Goal: Task Accomplishment & Management: Use online tool/utility

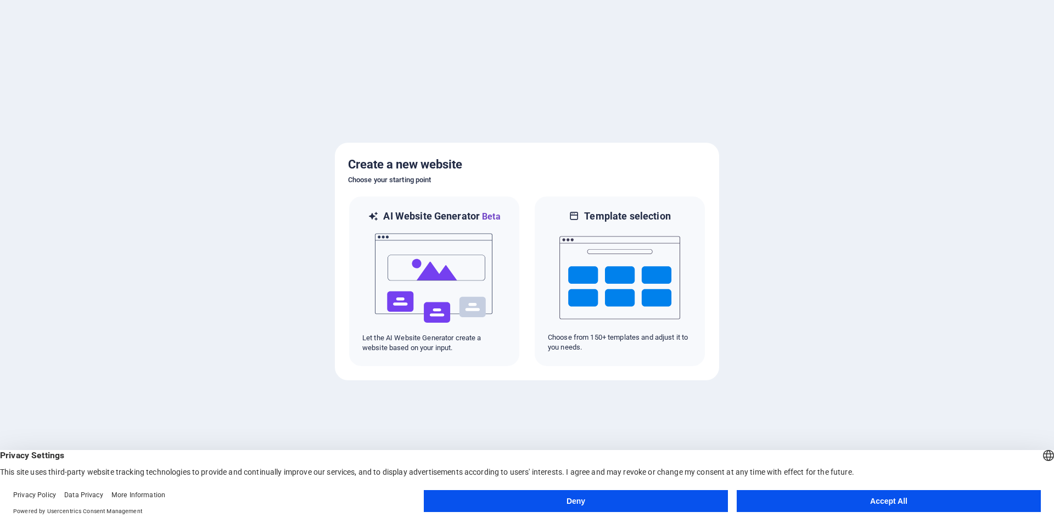
click at [826, 501] on button "Accept All" at bounding box center [889, 501] width 304 height 22
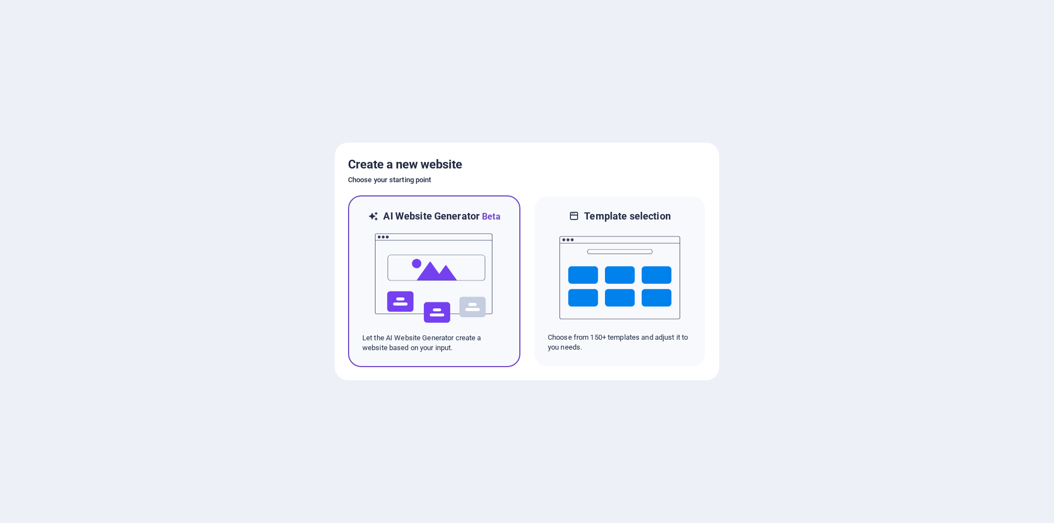
click at [479, 284] on img at bounding box center [434, 278] width 121 height 110
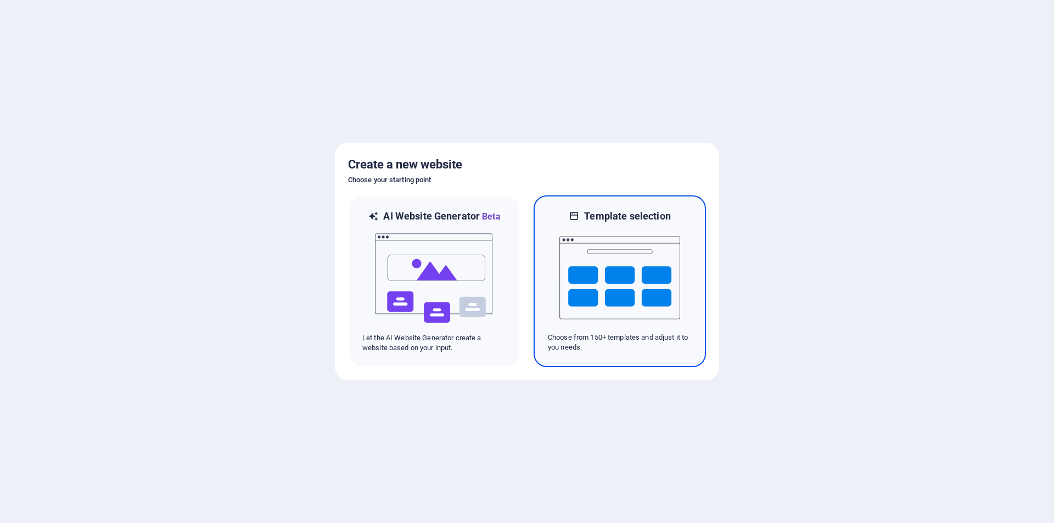
click at [644, 287] on img at bounding box center [619, 278] width 121 height 110
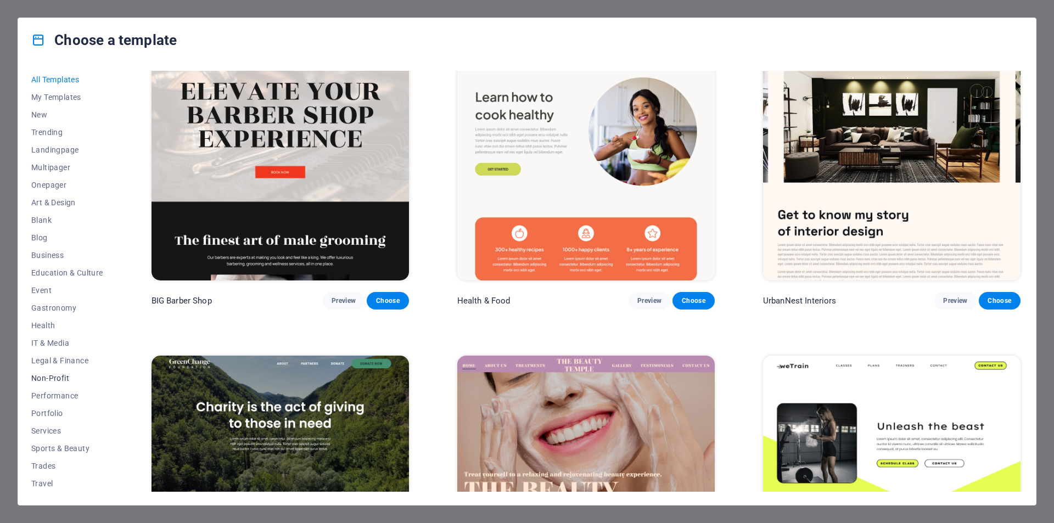
scroll to position [18, 0]
click at [46, 233] on span "Business" at bounding box center [67, 237] width 72 height 9
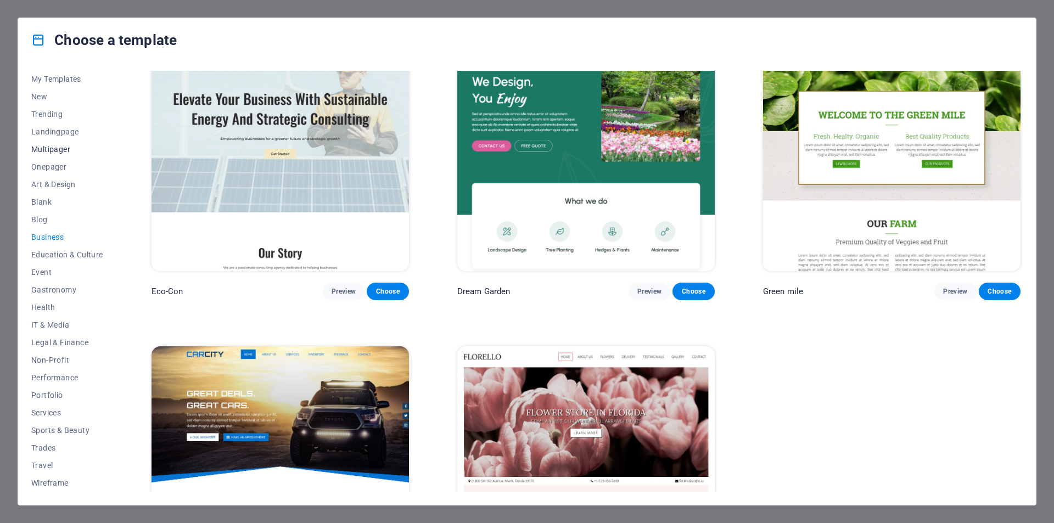
scroll to position [0, 0]
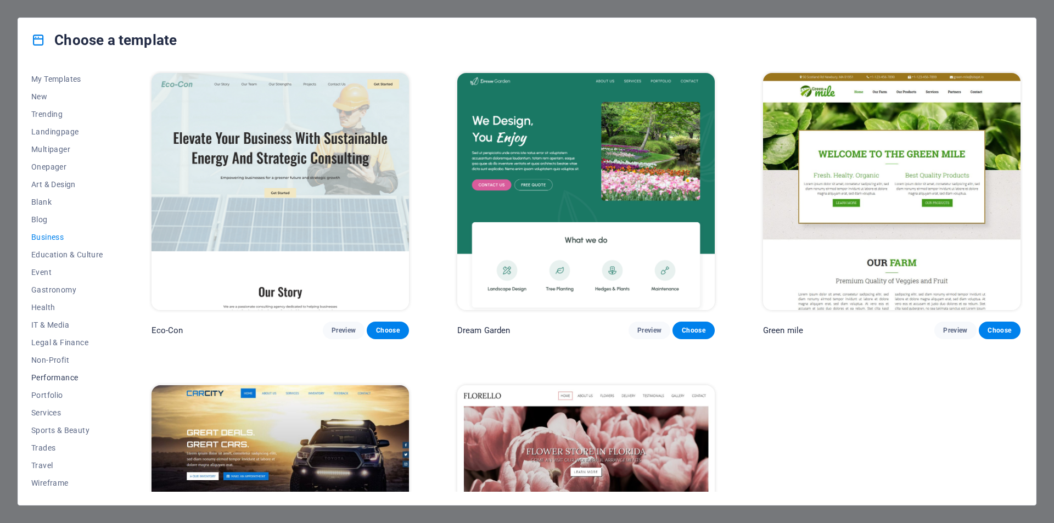
click at [52, 375] on span "Performance" at bounding box center [67, 377] width 72 height 9
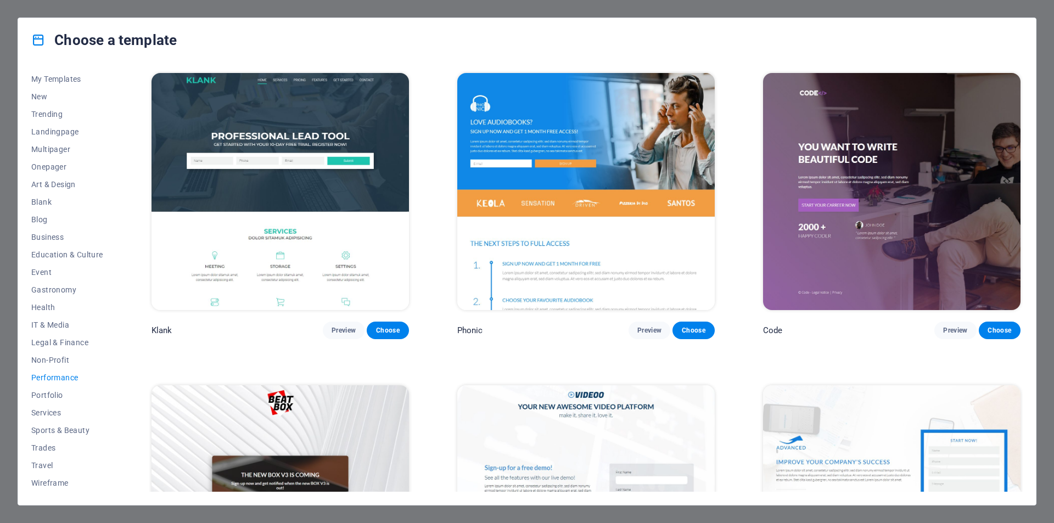
click at [5, 118] on div "Choose a template All Templates My Templates New Trending Landingpage Multipage…" at bounding box center [527, 261] width 1054 height 523
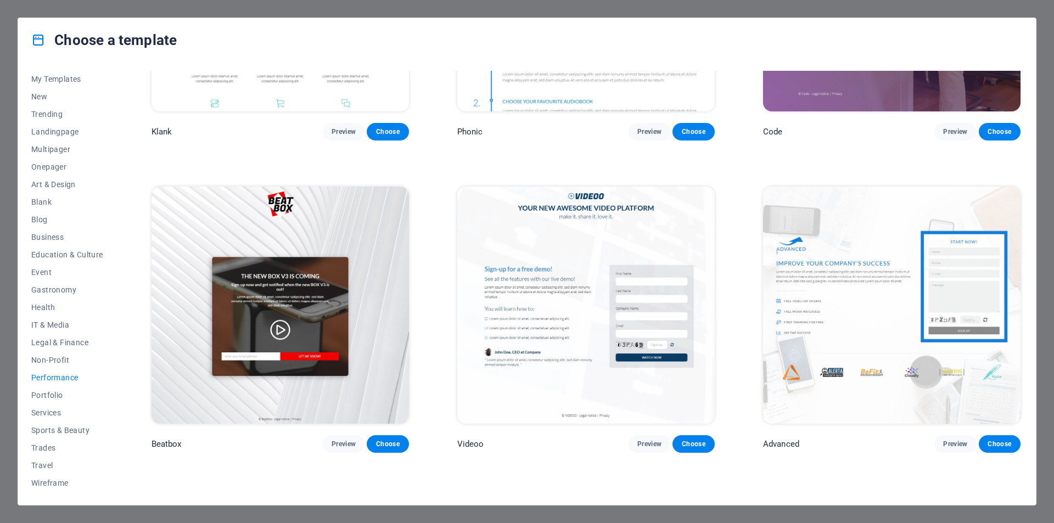
scroll to position [384, 0]
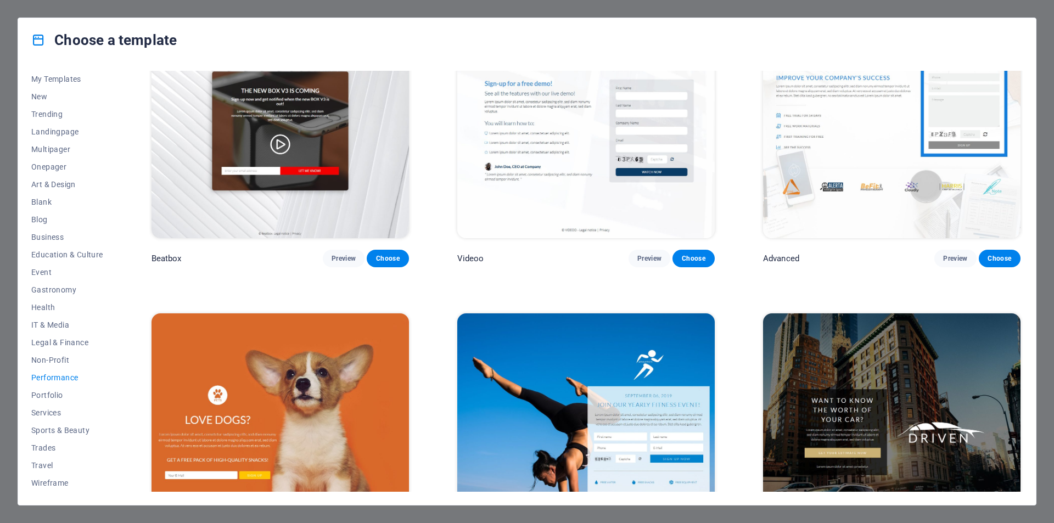
click at [58, 12] on div "Choose a template All Templates My Templates New Trending Landingpage Multipage…" at bounding box center [527, 261] width 1054 height 523
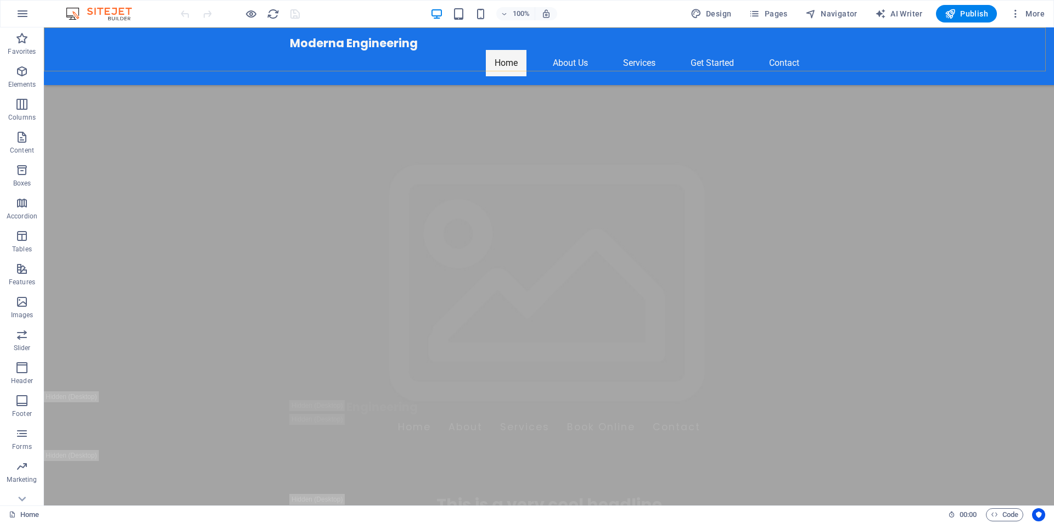
scroll to position [55, 0]
click at [159, 51] on div "Moderna Engineering Home About Us Services Get Started Contact" at bounding box center [549, 56] width 1010 height 58
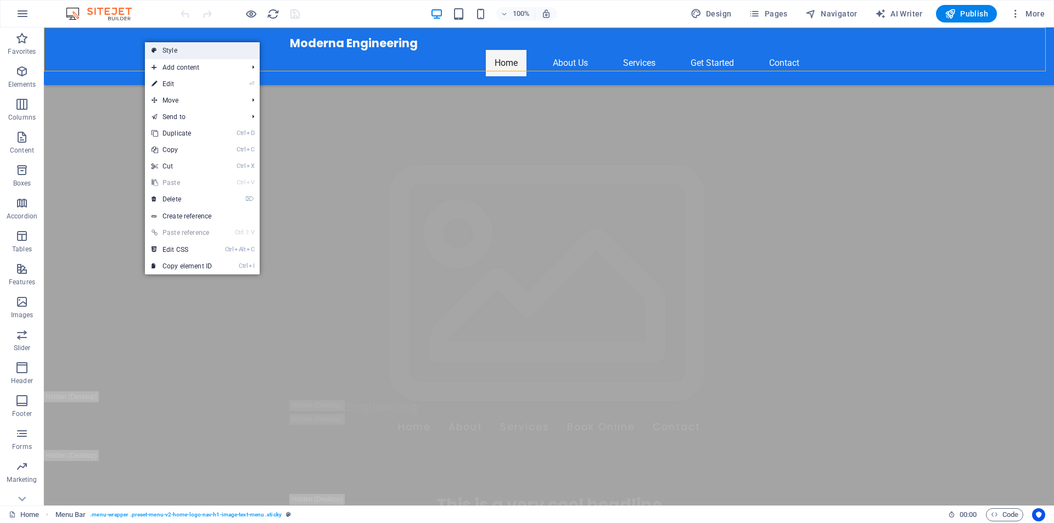
click at [163, 55] on link "Style" at bounding box center [202, 50] width 115 height 16
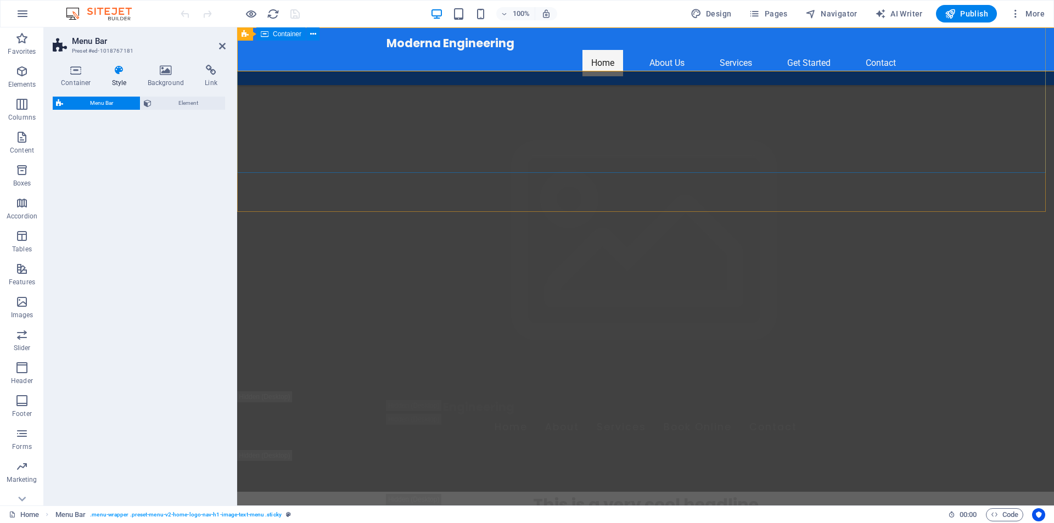
select select "rem"
select select "preset-menu-v2-home-logo-nav-h1-image-text-menu"
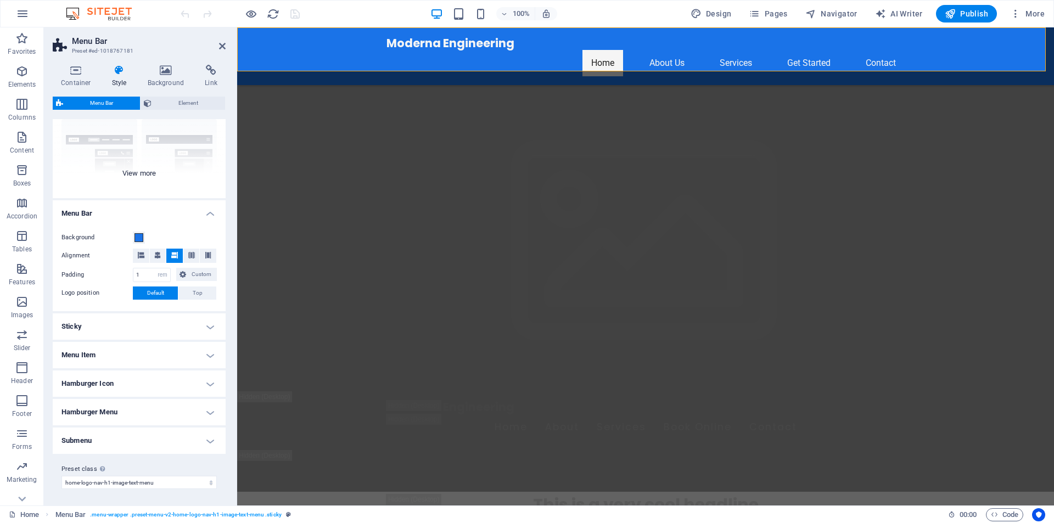
scroll to position [106, 0]
click at [139, 235] on span at bounding box center [138, 236] width 9 height 9
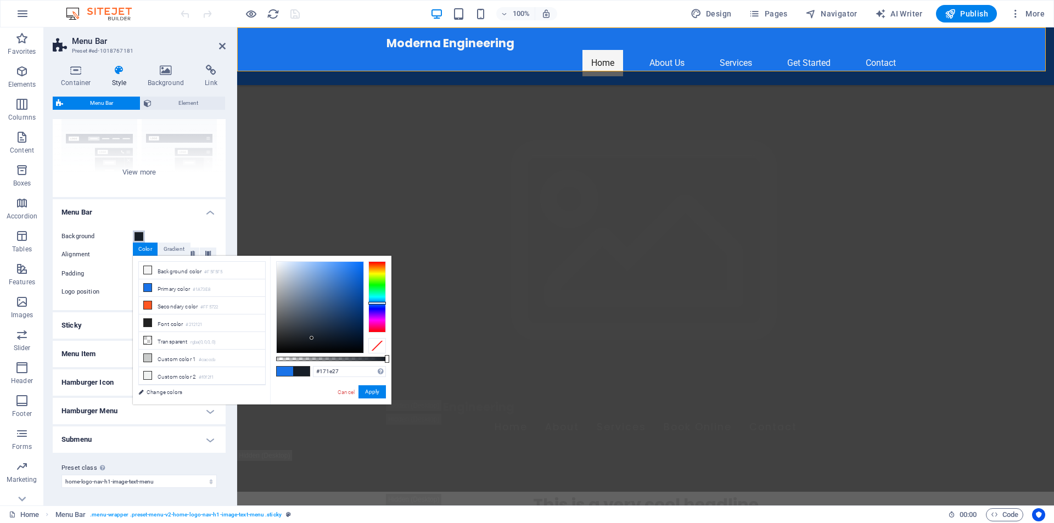
click at [312, 338] on div at bounding box center [320, 307] width 87 height 91
click at [298, 342] on div at bounding box center [320, 307] width 87 height 91
click at [330, 342] on div at bounding box center [320, 307] width 87 height 91
click at [288, 372] on span at bounding box center [285, 371] width 16 height 9
type input "#02060c"
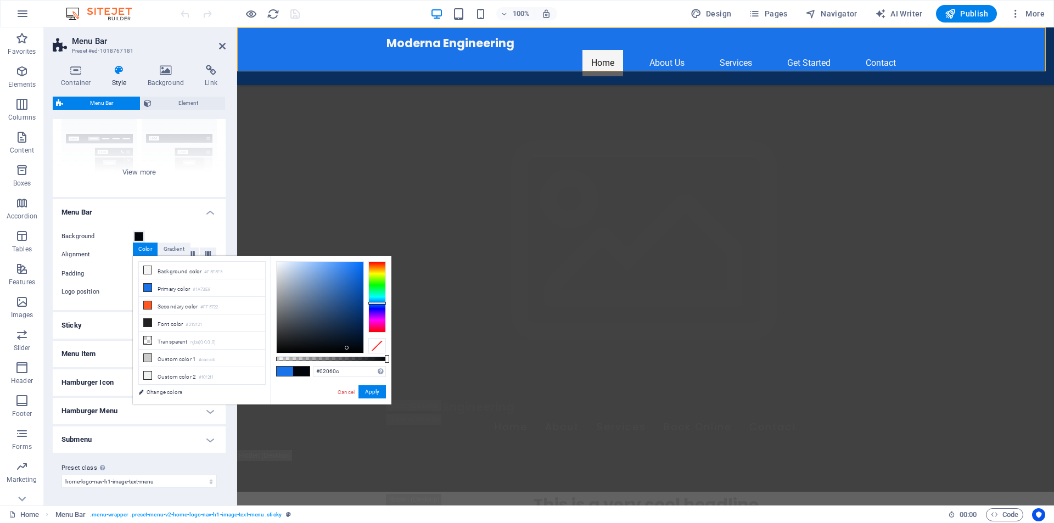
drag, startPoint x: 349, startPoint y: 289, endPoint x: 347, endPoint y: 348, distance: 59.3
click at [347, 348] on div at bounding box center [320, 307] width 87 height 91
click at [372, 392] on button "Apply" at bounding box center [371, 391] width 27 height 13
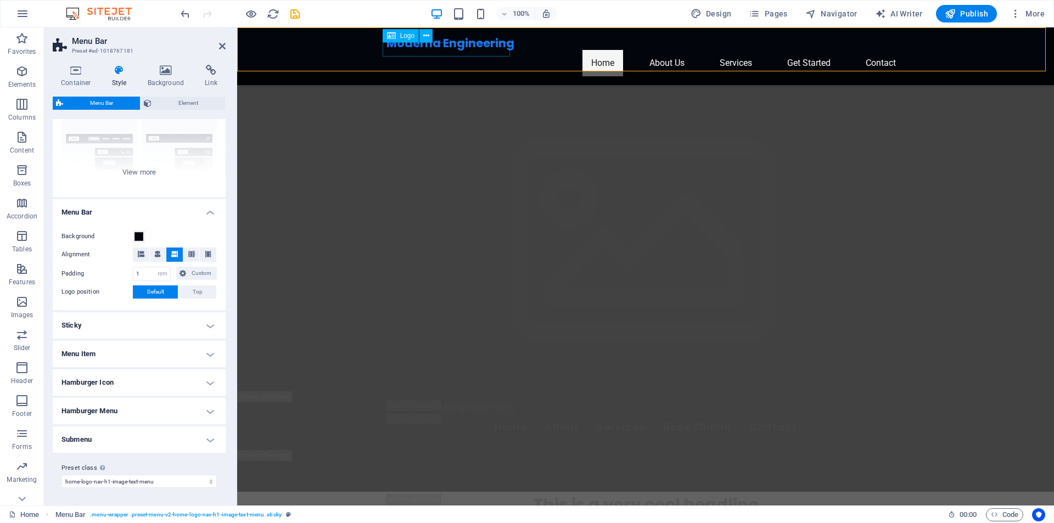
click at [410, 50] on div "Moderna Engineering" at bounding box center [645, 43] width 518 height 14
click at [121, 66] on icon at bounding box center [119, 70] width 31 height 11
click at [169, 103] on span "Element" at bounding box center [188, 103] width 67 height 13
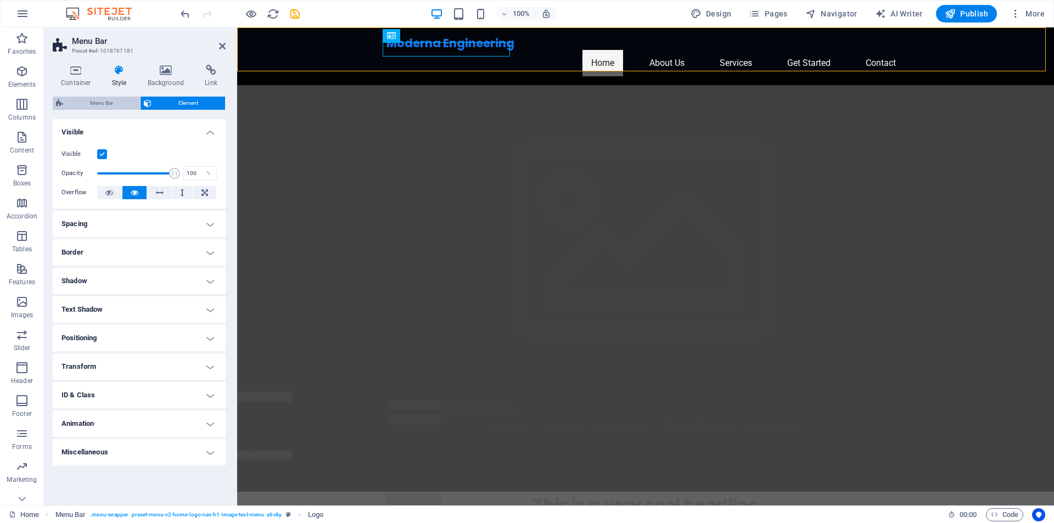
click at [113, 105] on span "Menu Bar" at bounding box center [101, 103] width 70 height 13
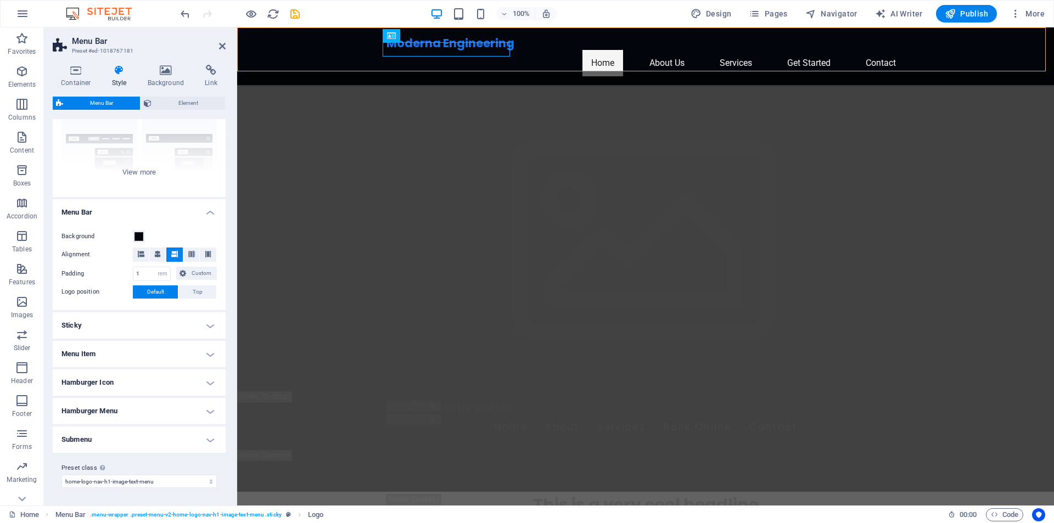
click at [199, 320] on h4 "Sticky" at bounding box center [139, 325] width 173 height 26
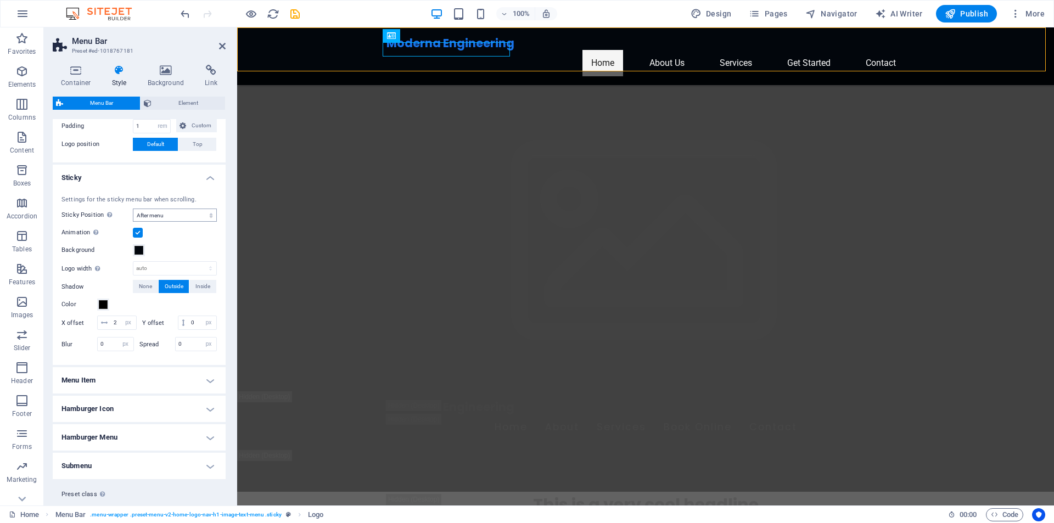
scroll to position [295, 0]
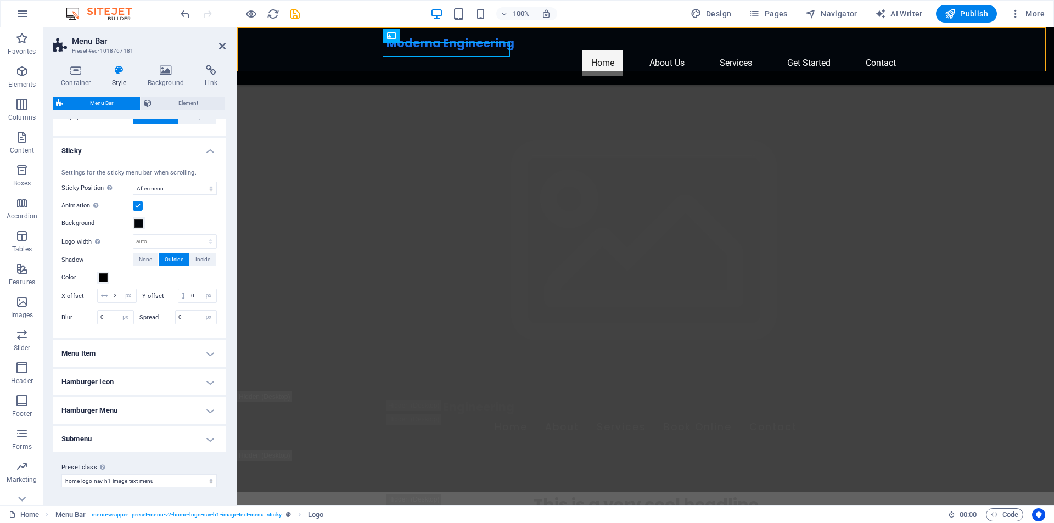
click at [195, 357] on h4 "Menu Item" at bounding box center [139, 353] width 173 height 26
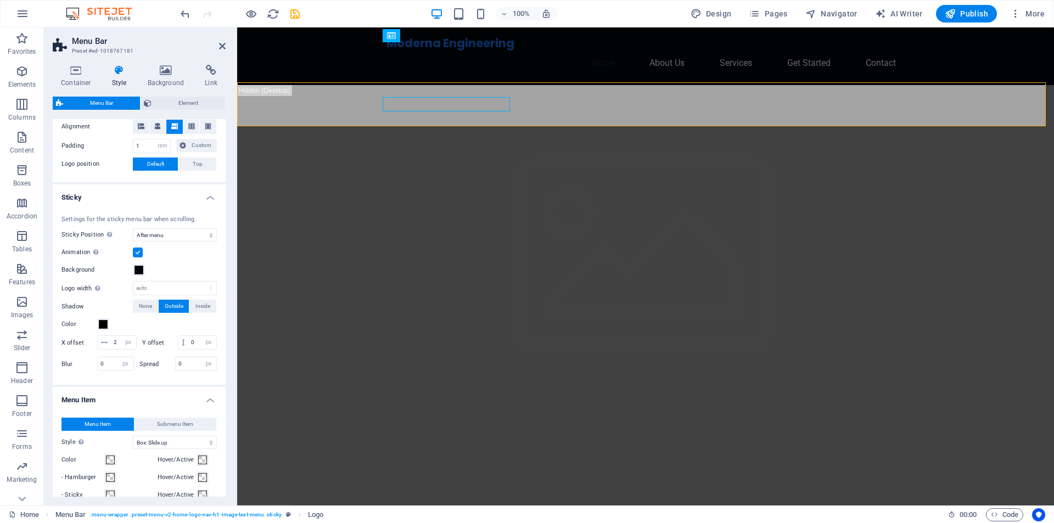
scroll to position [232, 0]
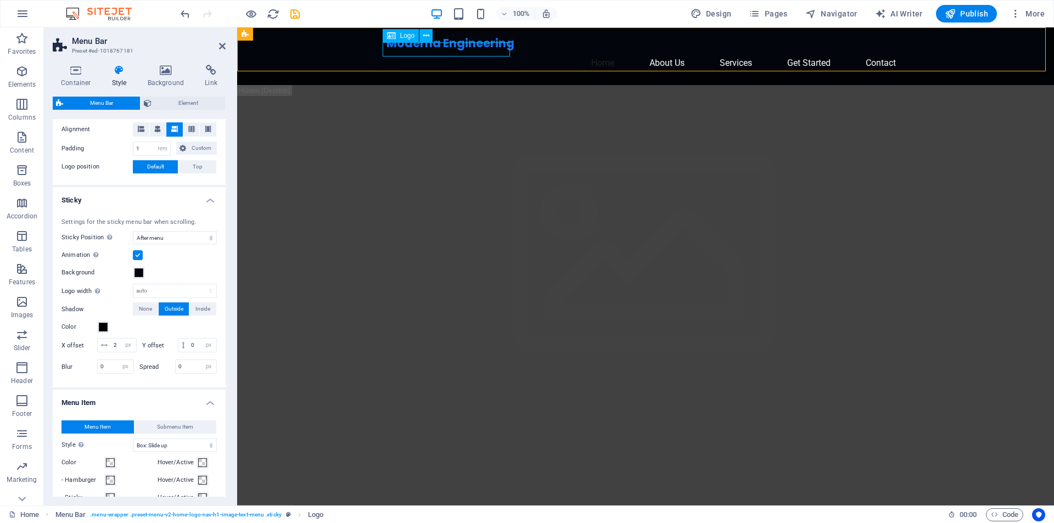
click at [410, 38] on span "Logo" at bounding box center [407, 35] width 15 height 7
click at [405, 34] on span "Logo" at bounding box center [407, 35] width 15 height 7
click at [430, 35] on button at bounding box center [425, 35] width 13 height 13
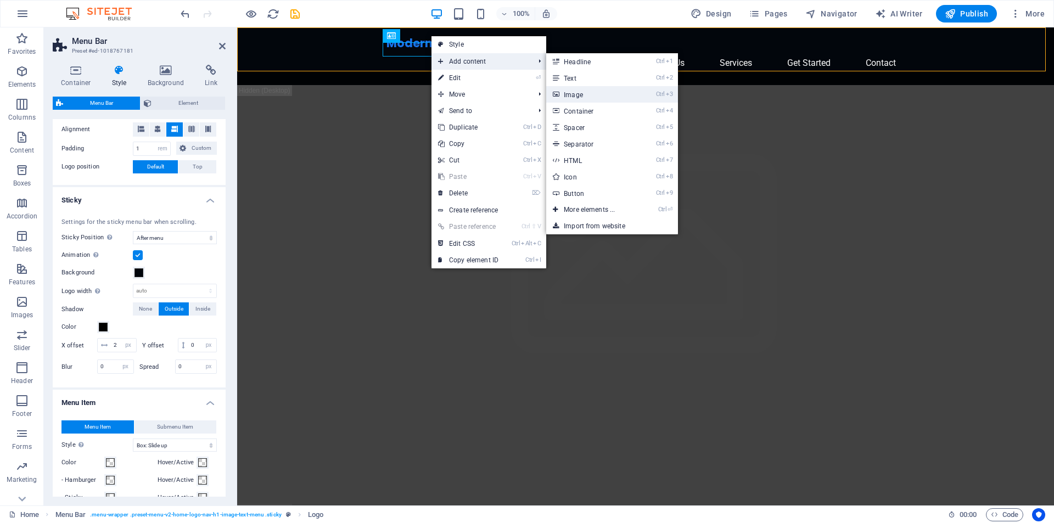
click at [566, 96] on link "Ctrl 3 Image" at bounding box center [591, 94] width 91 height 16
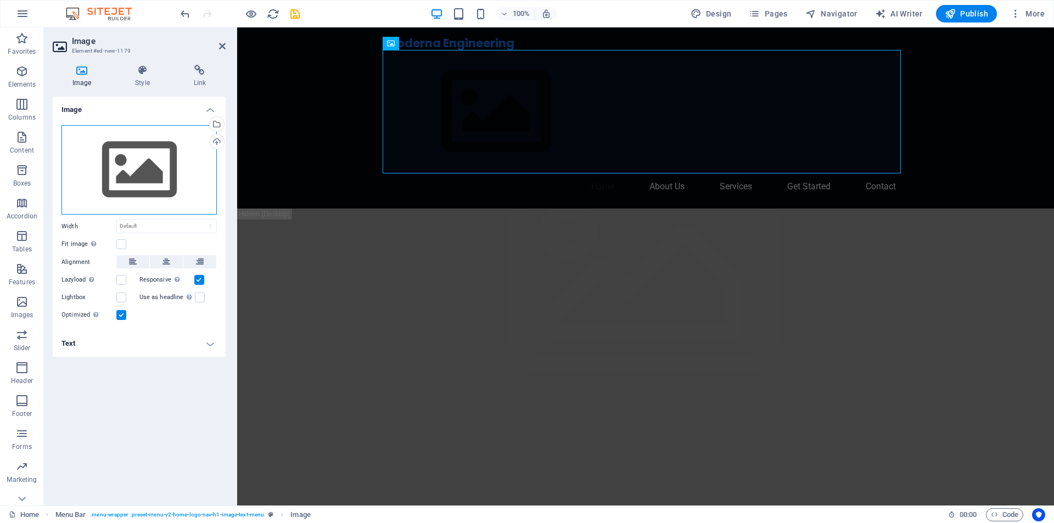
click at [159, 167] on div "Drag files here, click to choose files or select files from Files or our free s…" at bounding box center [138, 170] width 155 height 90
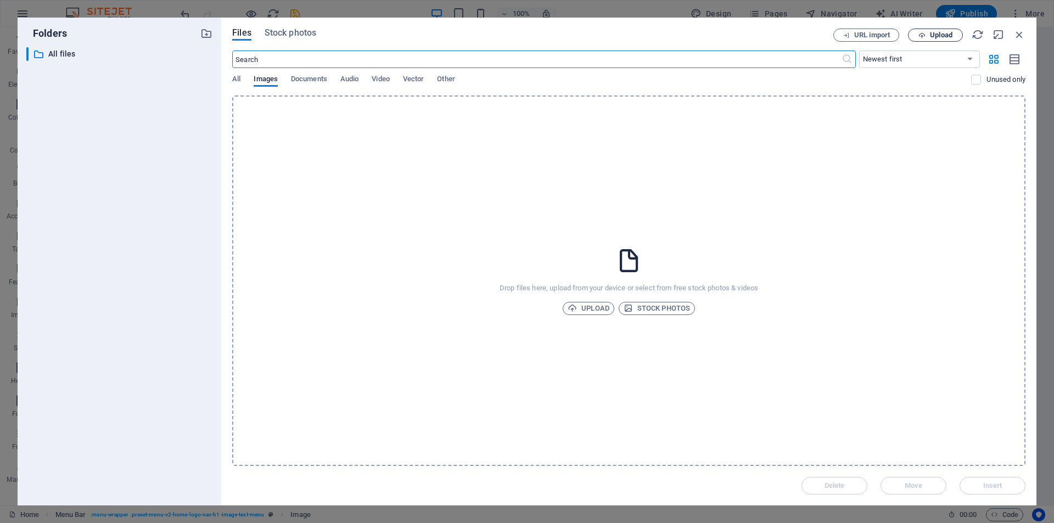
click at [941, 37] on span "Upload" at bounding box center [941, 35] width 23 height 7
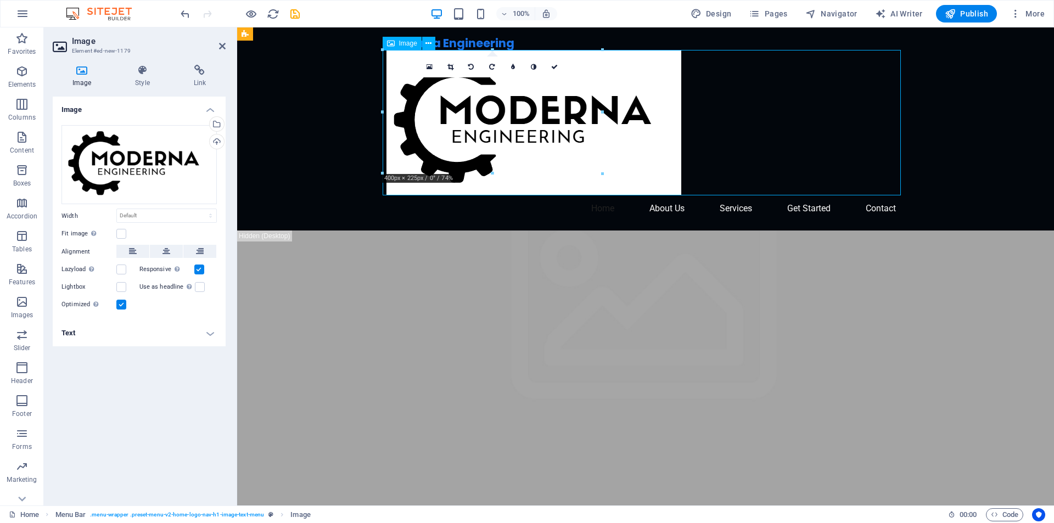
click at [501, 131] on figure at bounding box center [645, 122] width 518 height 145
click at [152, 220] on select "Default auto px rem % em vh vw" at bounding box center [166, 215] width 99 height 13
click at [117, 209] on select "Default auto px rem % em vh vw" at bounding box center [166, 215] width 99 height 13
select select "DISABLED_OPTION_VALUE"
click at [193, 370] on div "Image Drag files here, click to choose files or select files from Files or our …" at bounding box center [139, 297] width 173 height 400
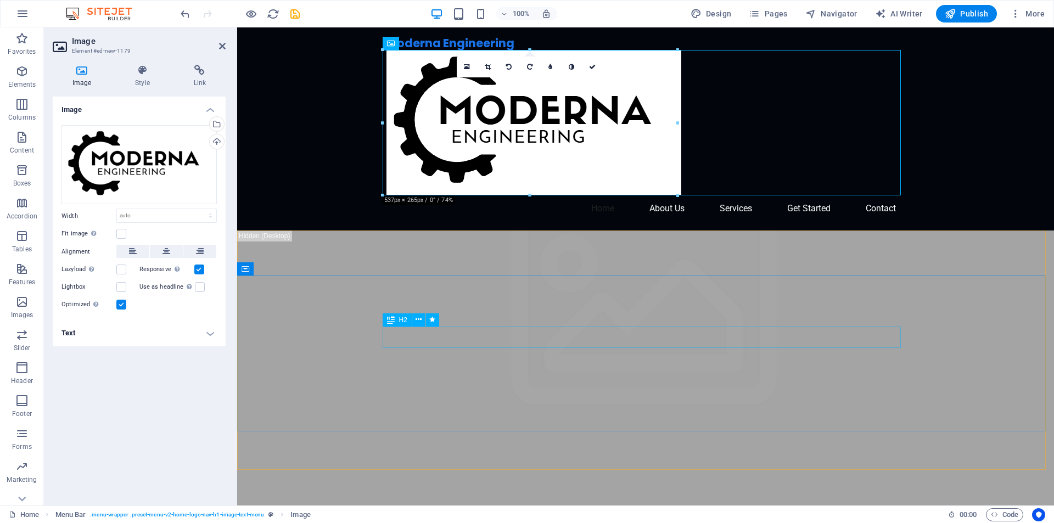
click at [442, 317] on div "H2" at bounding box center [415, 320] width 64 height 14
click at [967, 121] on div "Moderna Engineering Home About Us Services Get Started Contact" at bounding box center [645, 128] width 817 height 203
select select "rem"
select select "sticky_menu"
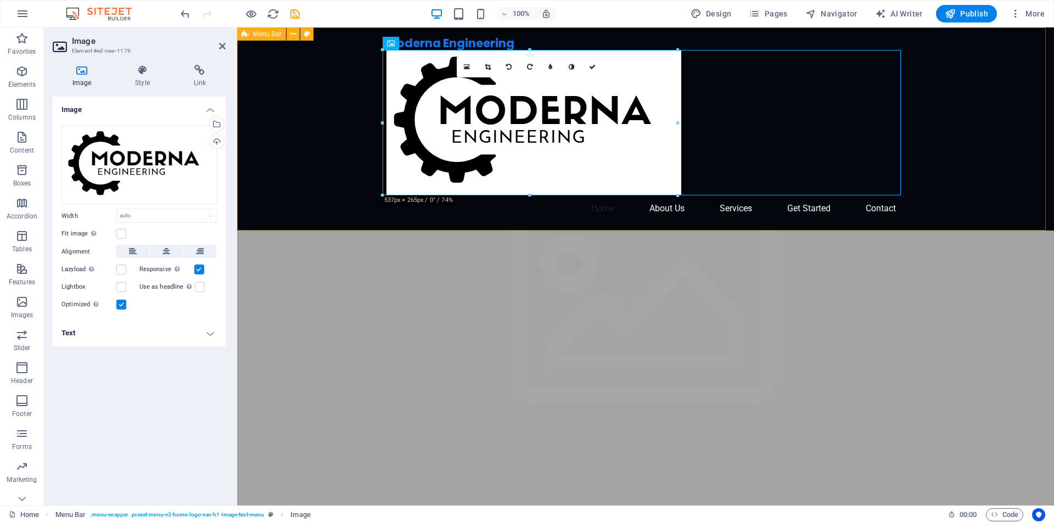
select select "px"
select select "hover_box_bottom"
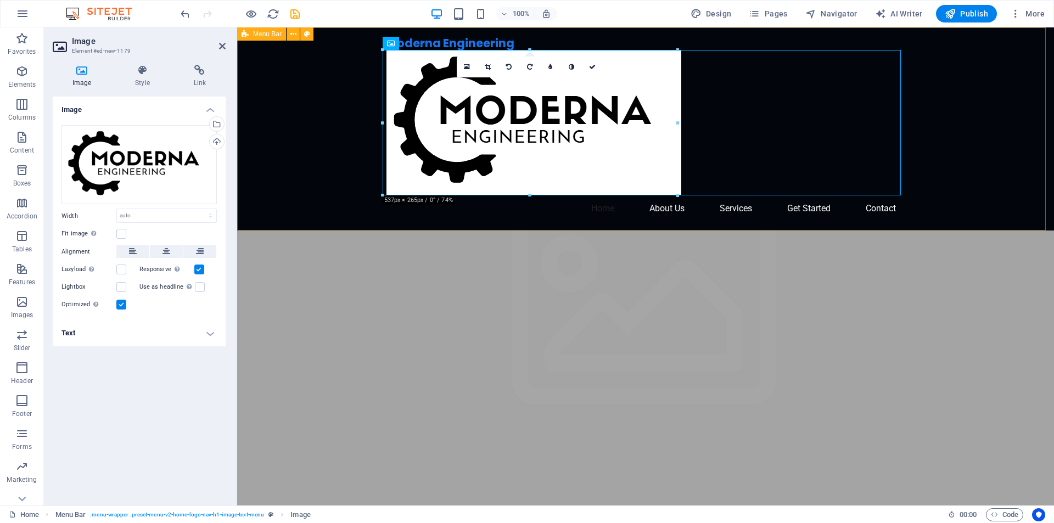
select select "px"
select select "rem"
select select "px"
select select
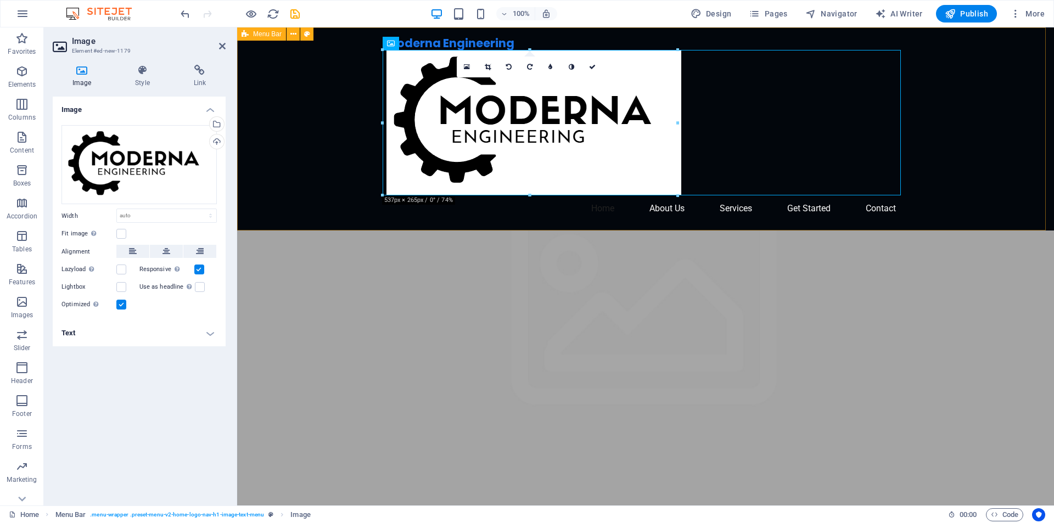
select select "px"
select select "preset-menu-v2-home-logo-nav-h1-image-text-menu"
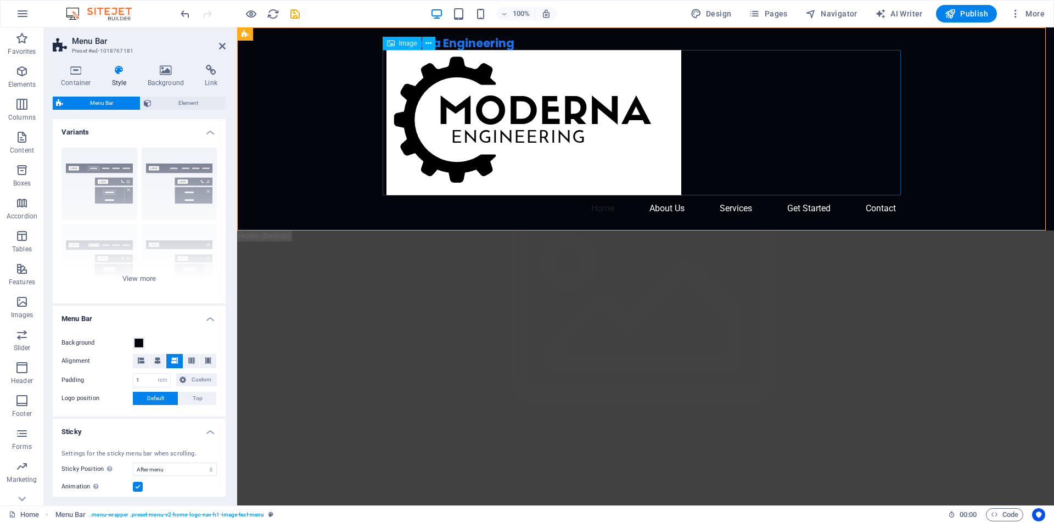
select select
click at [466, 42] on div "Moderna Engineering" at bounding box center [645, 43] width 518 height 14
click at [403, 32] on span "Logo" at bounding box center [407, 34] width 15 height 7
click at [442, 87] on figure at bounding box center [645, 122] width 518 height 145
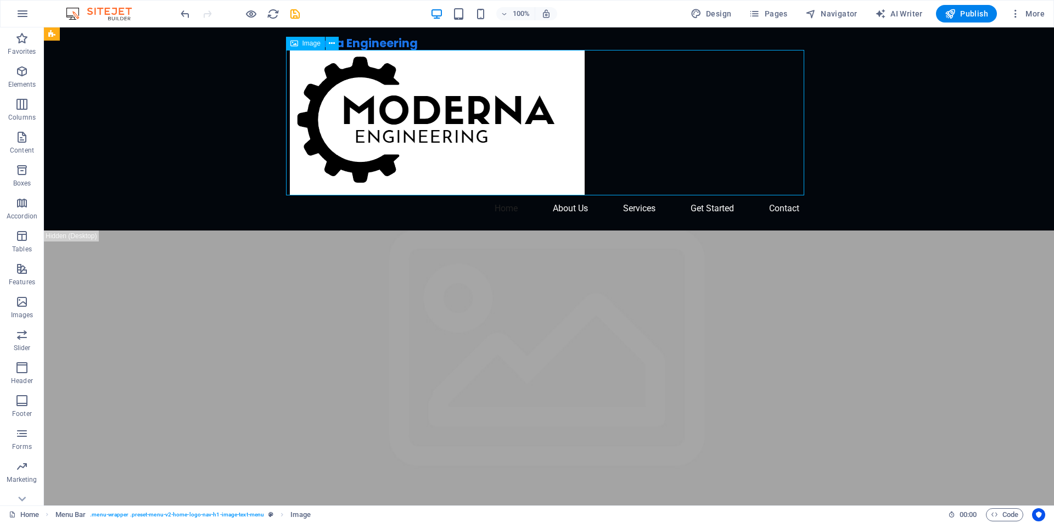
drag, startPoint x: 329, startPoint y: 122, endPoint x: 470, endPoint y: 115, distance: 140.7
click at [470, 115] on figure at bounding box center [549, 122] width 518 height 145
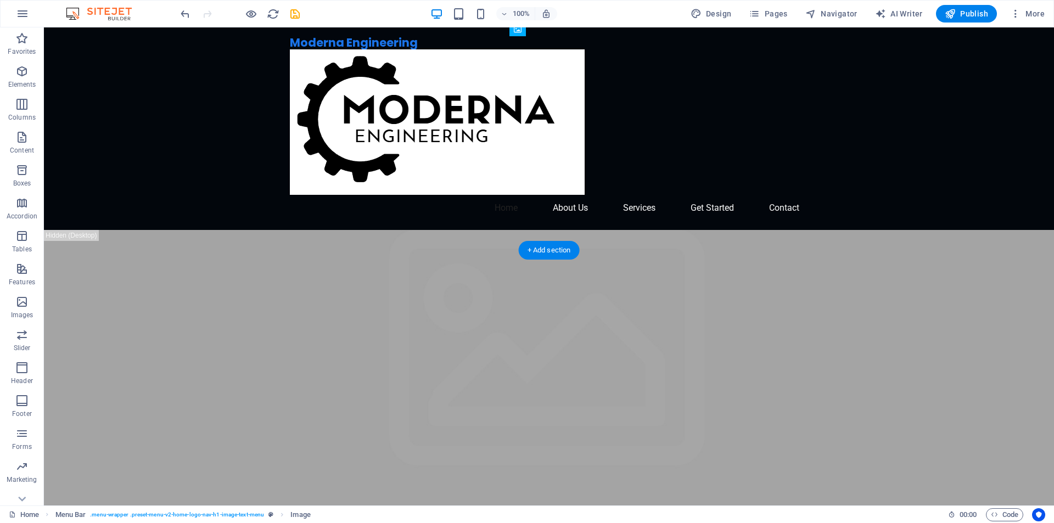
scroll to position [0, 0]
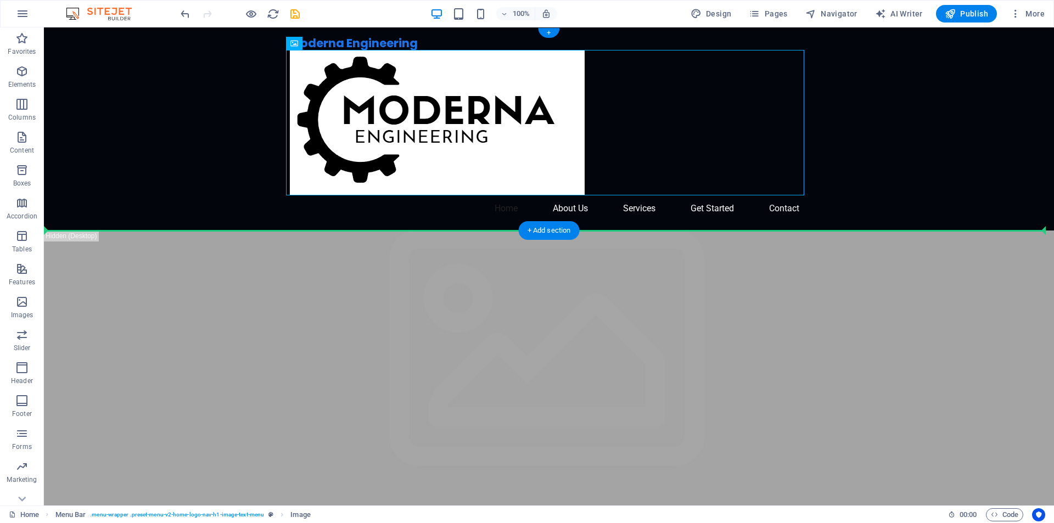
drag, startPoint x: 541, startPoint y: 159, endPoint x: 319, endPoint y: 170, distance: 221.5
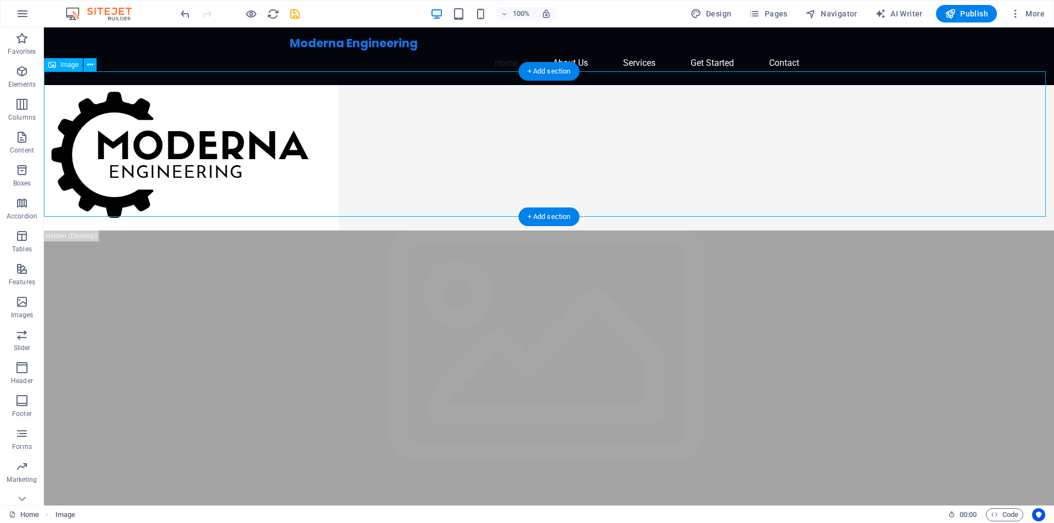
drag, startPoint x: 320, startPoint y: 170, endPoint x: 284, endPoint y: 188, distance: 40.3
click at [284, 188] on figure at bounding box center [549, 157] width 1010 height 145
click at [105, 139] on figure at bounding box center [549, 157] width 1010 height 145
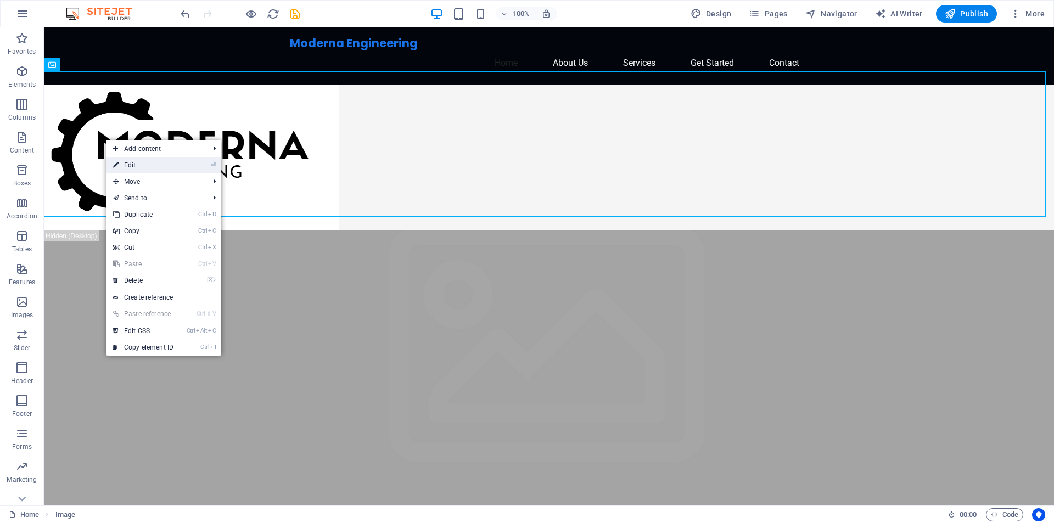
click at [153, 163] on link "⏎ Edit" at bounding box center [143, 165] width 74 height 16
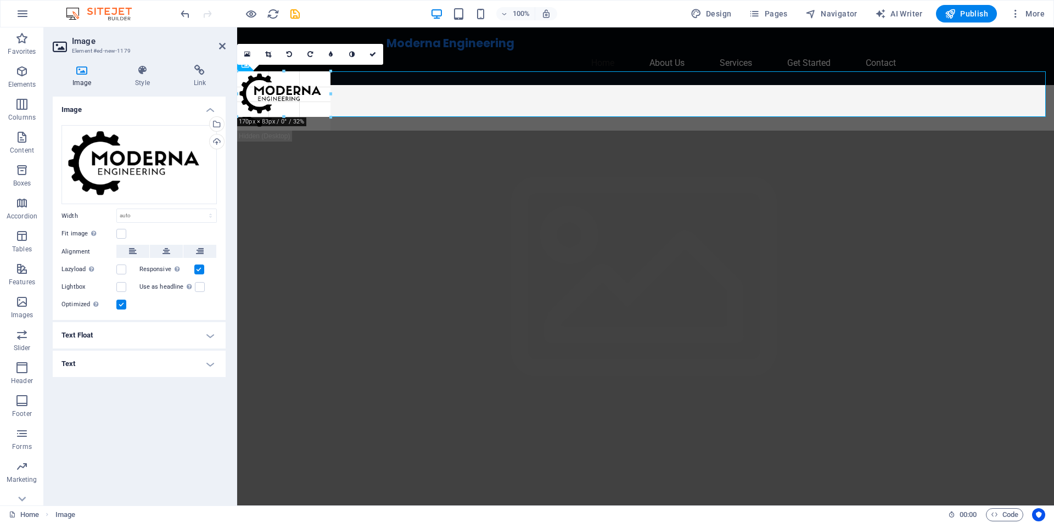
drag, startPoint x: 529, startPoint y: 217, endPoint x: 173, endPoint y: 87, distance: 379.0
type input "172"
select select "px"
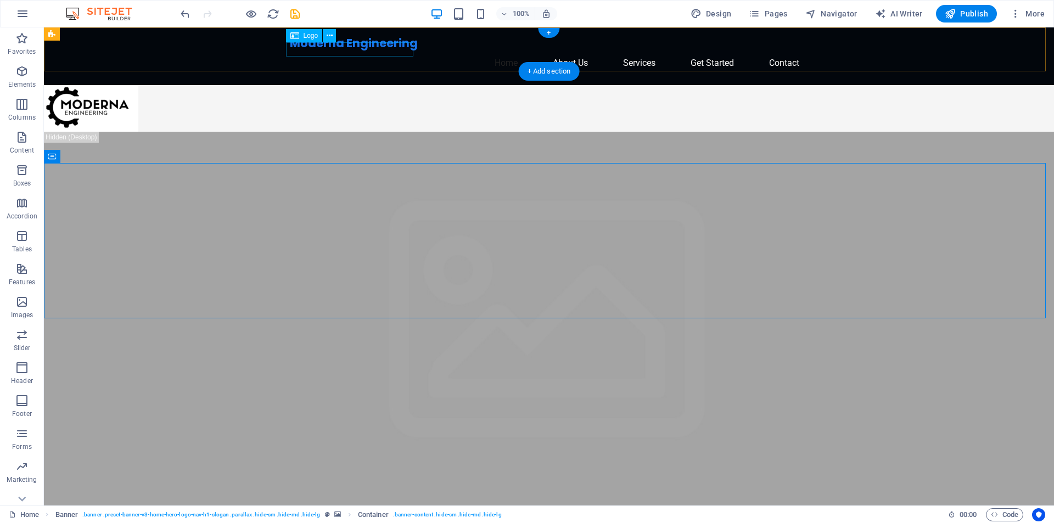
click at [377, 50] on div "Moderna Engineering" at bounding box center [549, 43] width 518 height 14
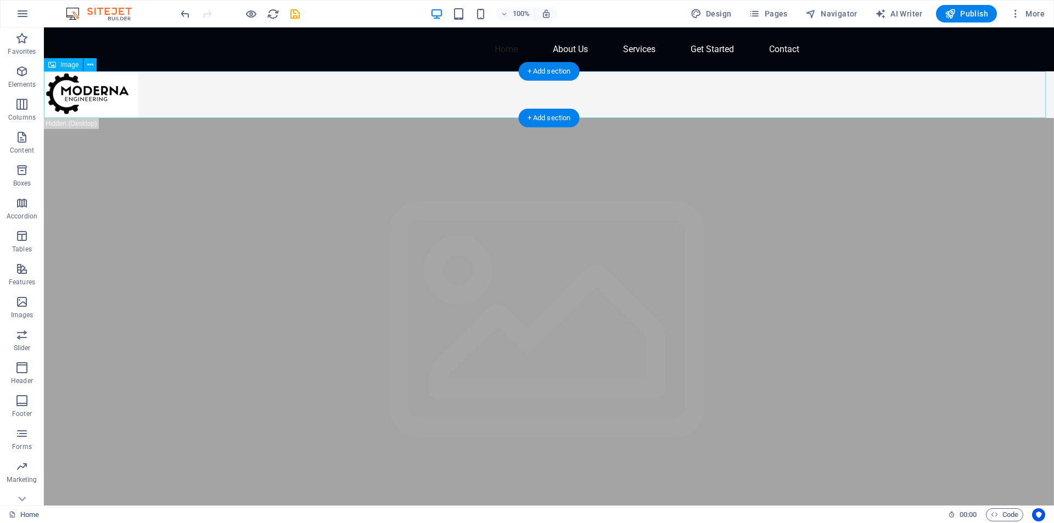
click at [100, 90] on figure at bounding box center [549, 94] width 1010 height 47
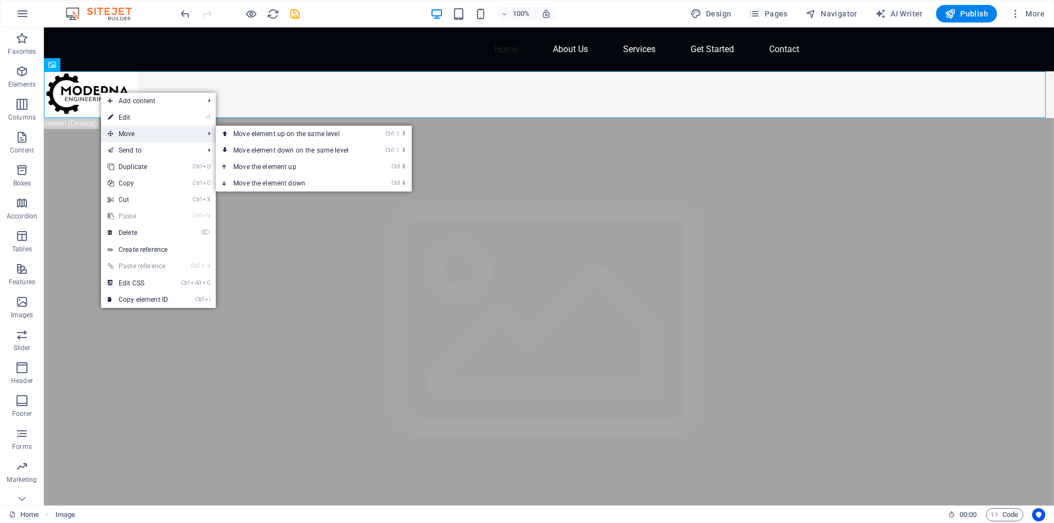
click at [121, 129] on span "Move" at bounding box center [150, 134] width 98 height 16
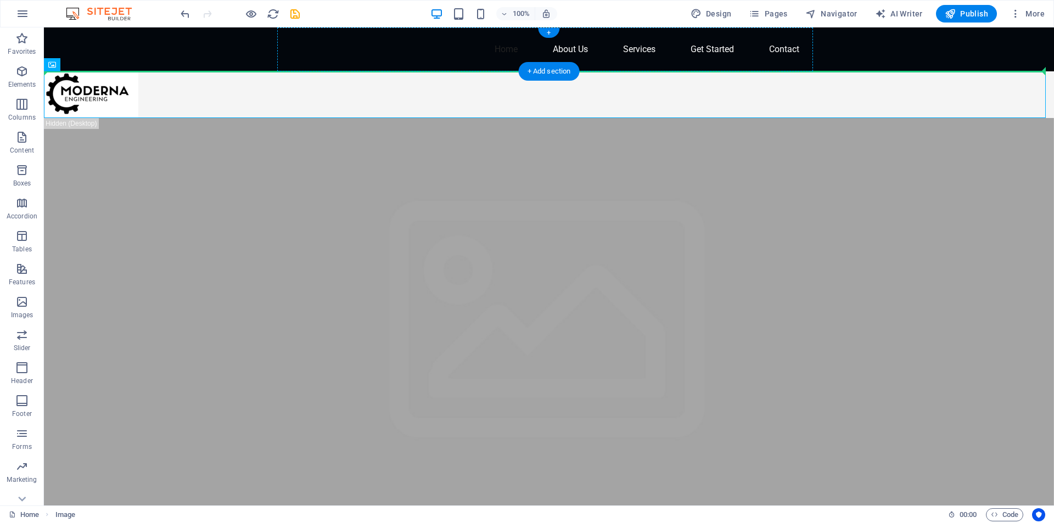
drag, startPoint x: 83, startPoint y: 96, endPoint x: 435, endPoint y: 49, distance: 354.3
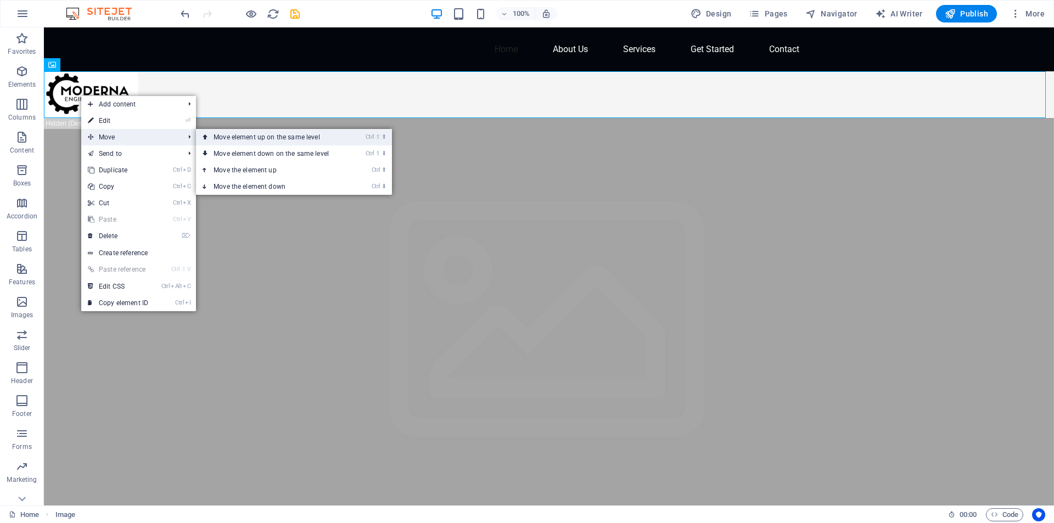
click at [225, 138] on link "Ctrl ⇧ ⬆ Move element up on the same level" at bounding box center [273, 137] width 155 height 16
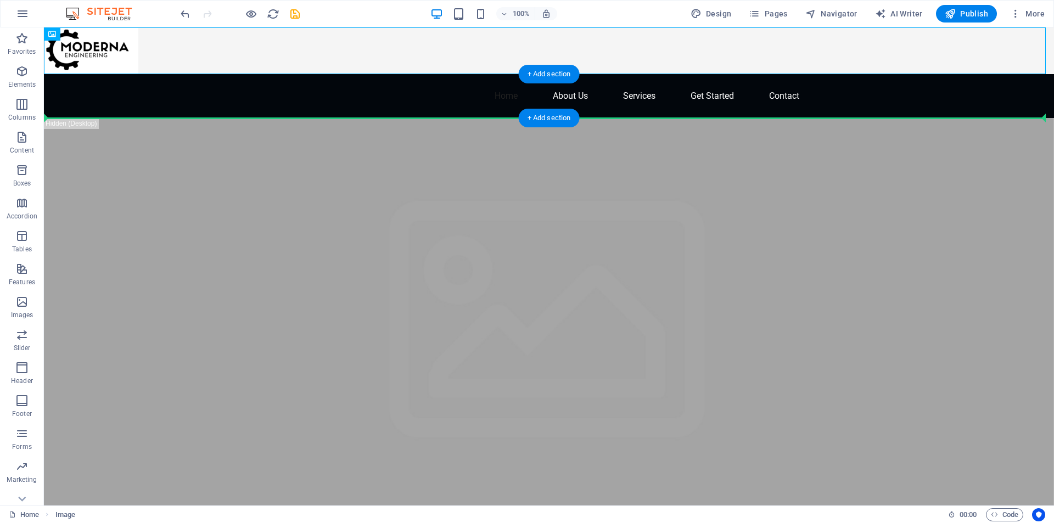
drag, startPoint x: 115, startPoint y: 64, endPoint x: 196, endPoint y: 100, distance: 89.0
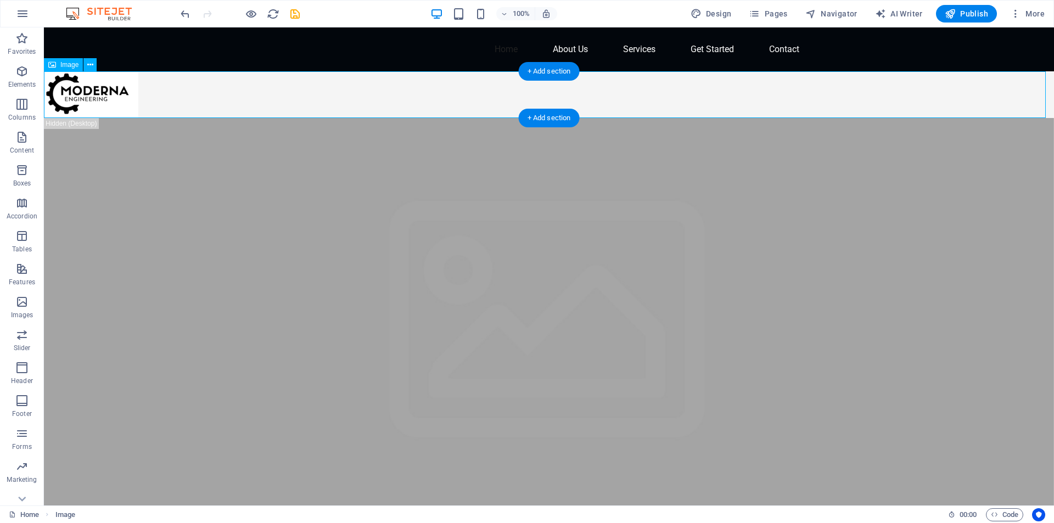
click at [308, 86] on figure at bounding box center [549, 94] width 1010 height 47
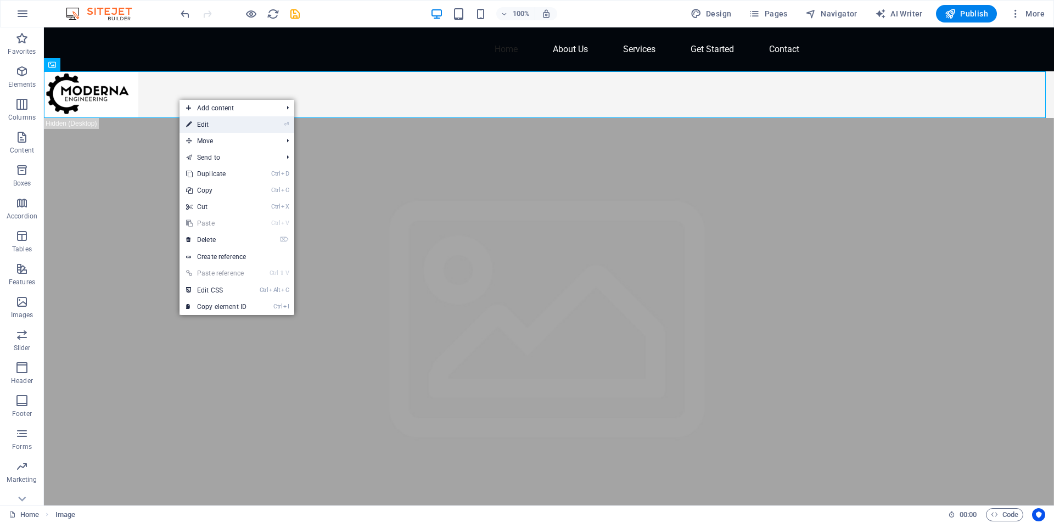
click at [228, 125] on link "⏎ Edit" at bounding box center [217, 124] width 74 height 16
select select "px"
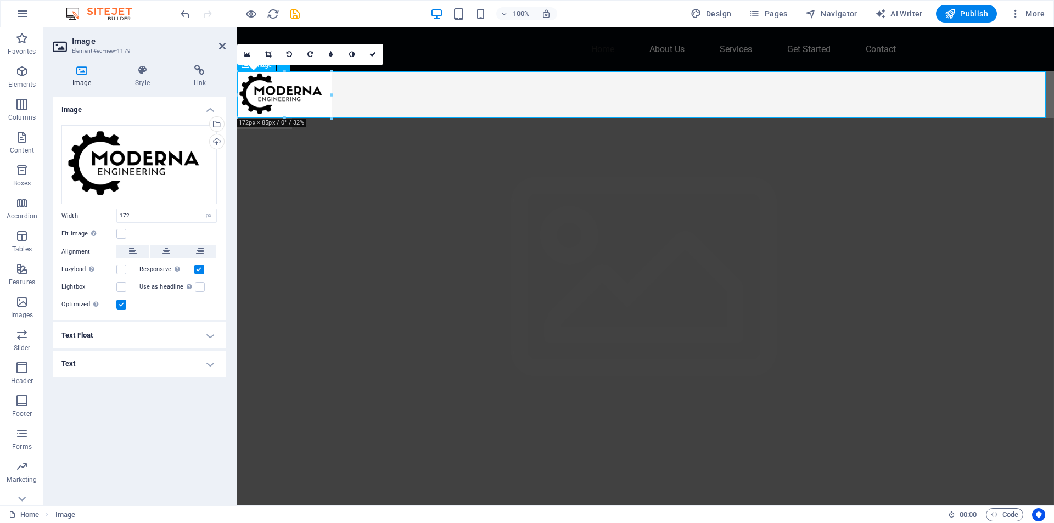
click at [950, 97] on figure at bounding box center [645, 94] width 817 height 47
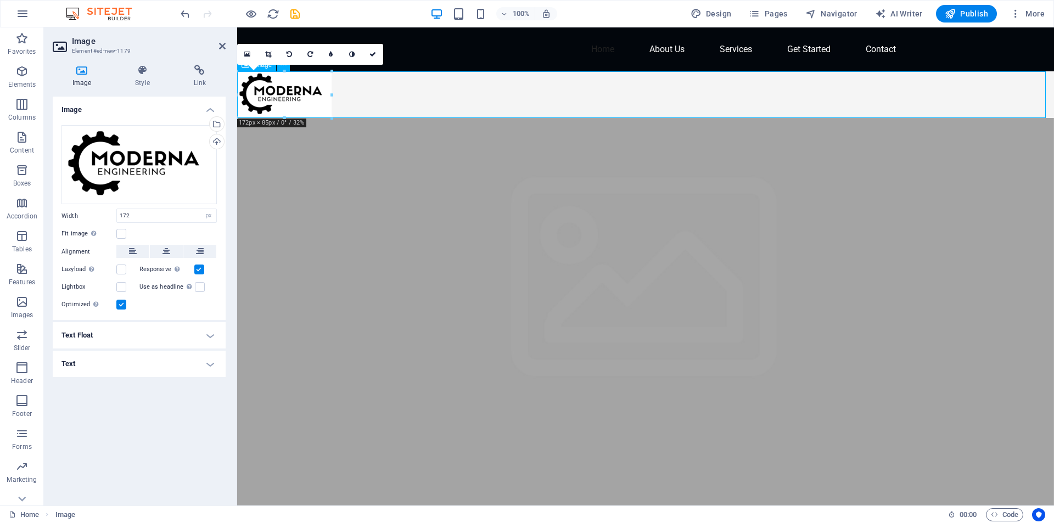
drag, startPoint x: 935, startPoint y: 116, endPoint x: 911, endPoint y: 123, distance: 24.5
click at [900, 116] on figure at bounding box center [645, 94] width 817 height 47
drag, startPoint x: 898, startPoint y: 110, endPoint x: 688, endPoint y: 115, distance: 210.3
click at [688, 115] on figure at bounding box center [645, 94] width 817 height 47
click at [222, 46] on icon at bounding box center [222, 46] width 7 height 9
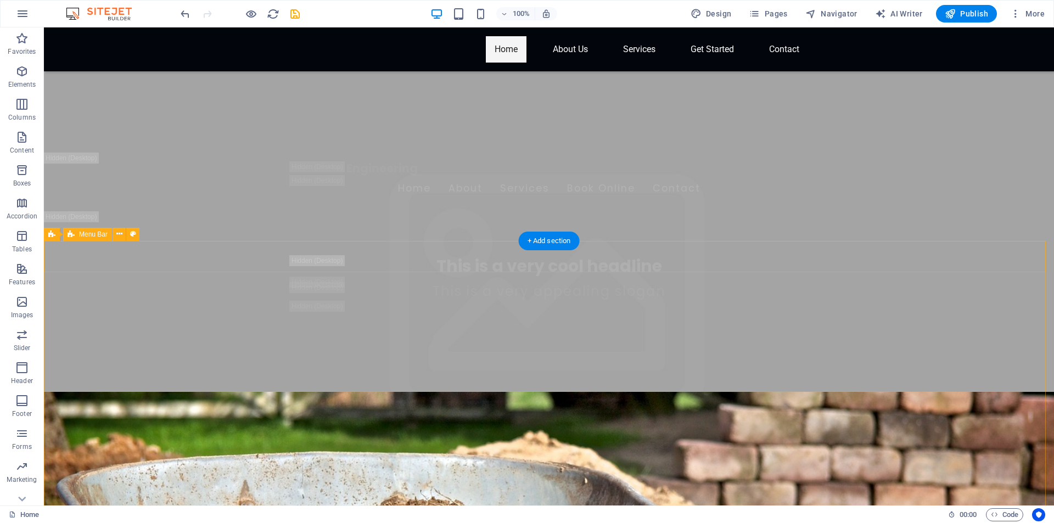
scroll to position [110, 0]
